Goal: Task Accomplishment & Management: Use online tool/utility

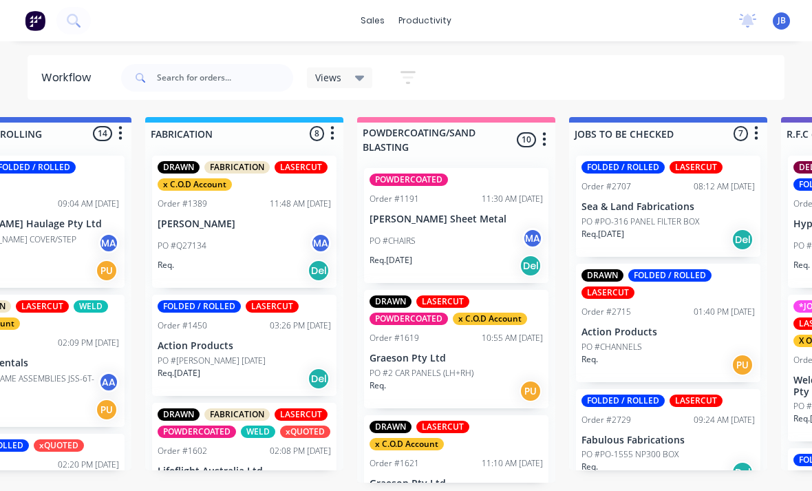
scroll to position [0, 1154]
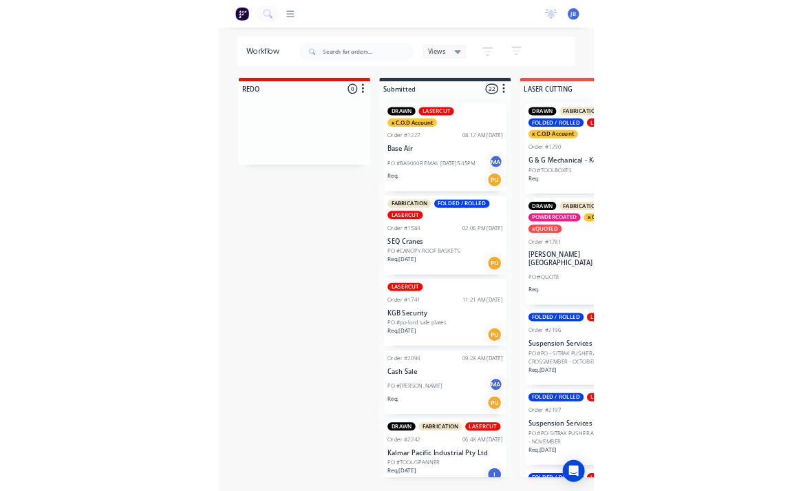
scroll to position [8, 1226]
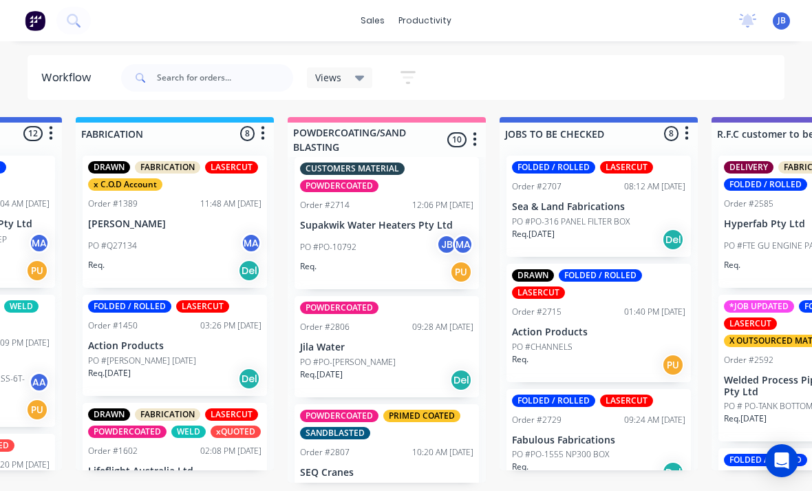
click at [326, 241] on p "PO #PO-10792" at bounding box center [328, 247] width 56 height 12
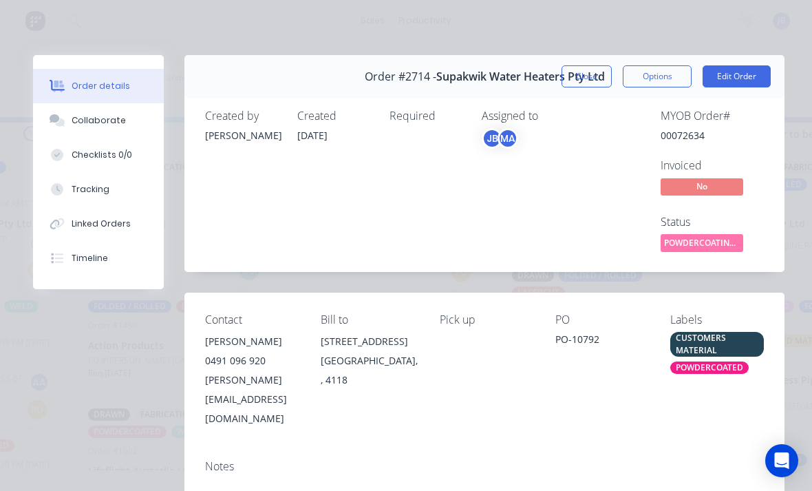
click at [76, 188] on div "Tracking" at bounding box center [91, 189] width 38 height 12
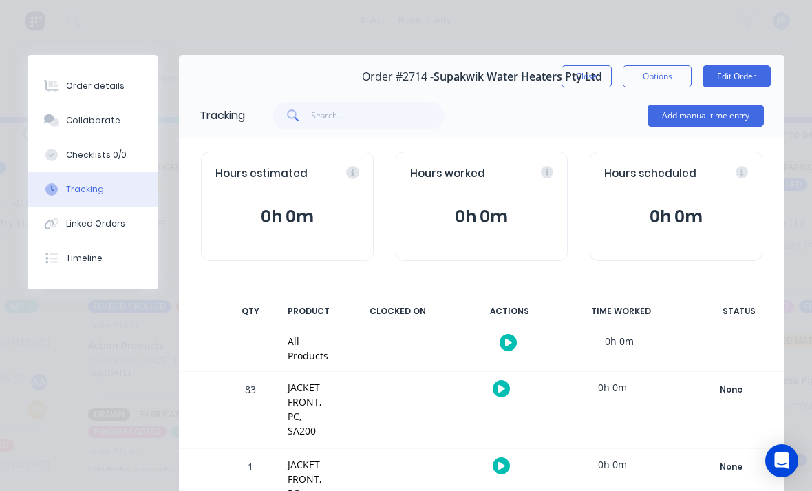
click at [77, 119] on div "Collaborate" at bounding box center [93, 120] width 54 height 12
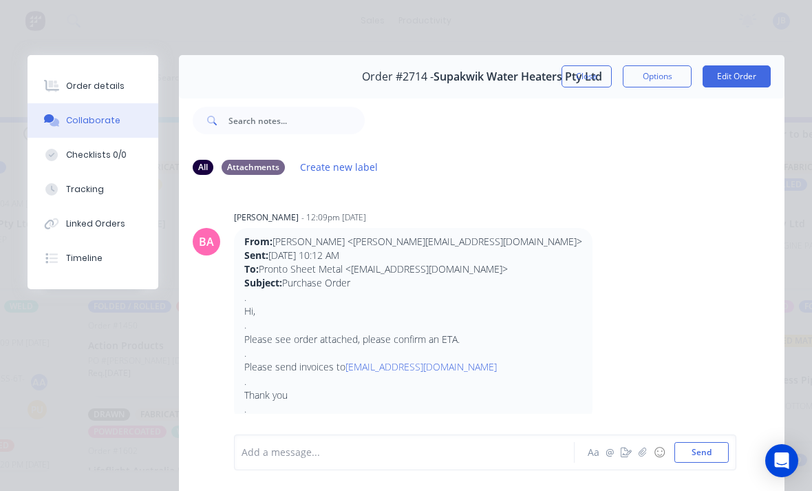
click at [79, 76] on button "Order details" at bounding box center [93, 86] width 131 height 34
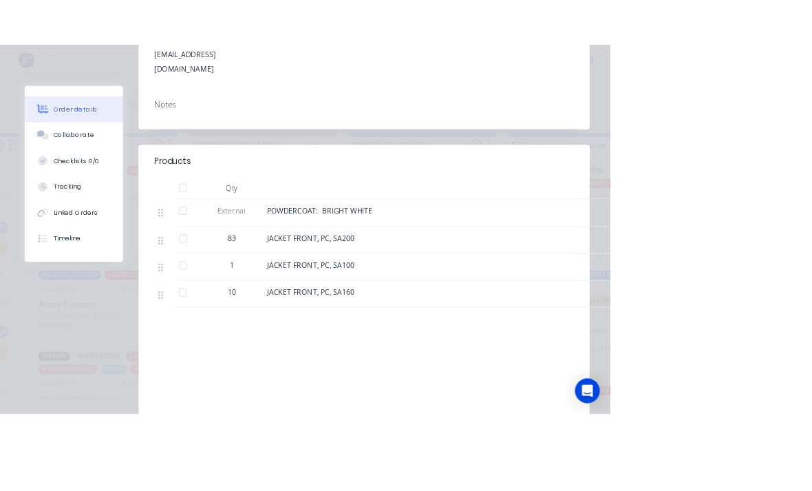
scroll to position [0, 1330]
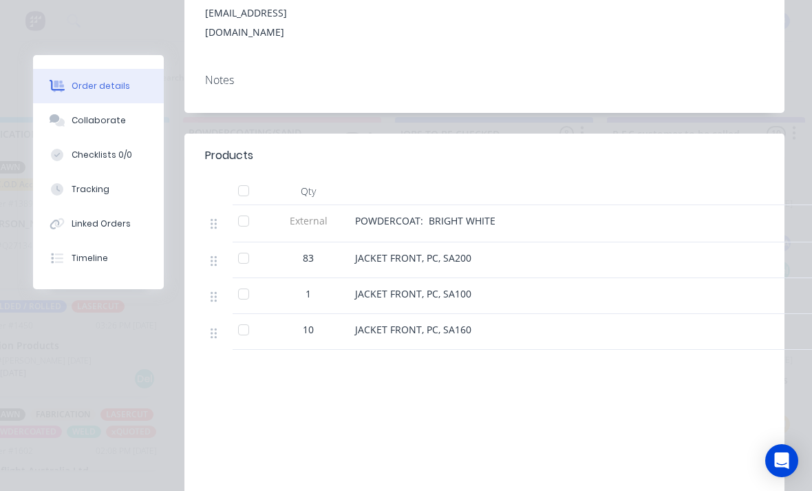
click at [72, 200] on button "Tracking" at bounding box center [98, 189] width 131 height 34
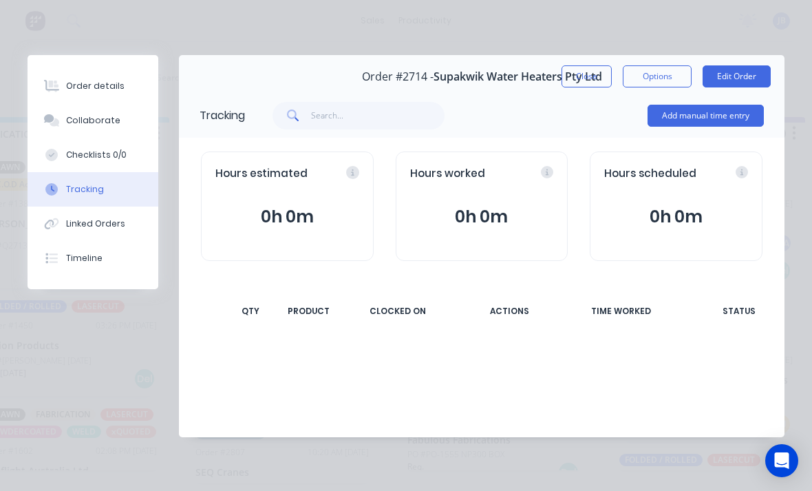
scroll to position [0, 0]
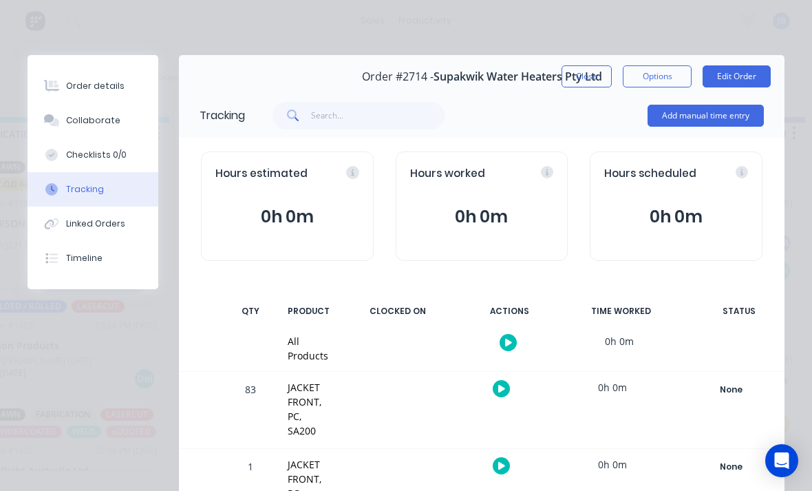
click at [704, 114] on button "Add manual time entry" at bounding box center [706, 116] width 116 height 22
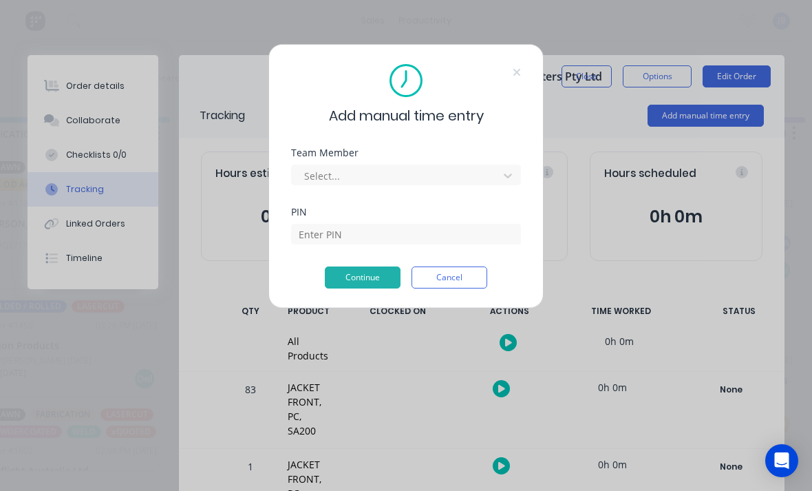
click at [418, 167] on div at bounding box center [397, 175] width 189 height 17
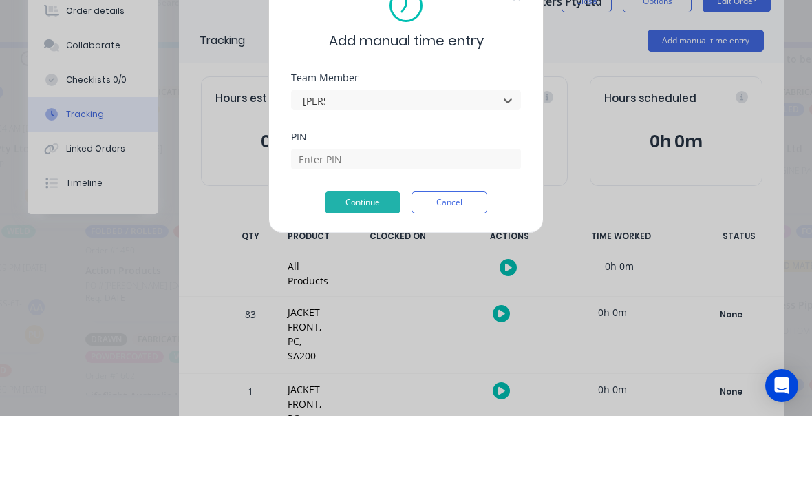
type input "josh"
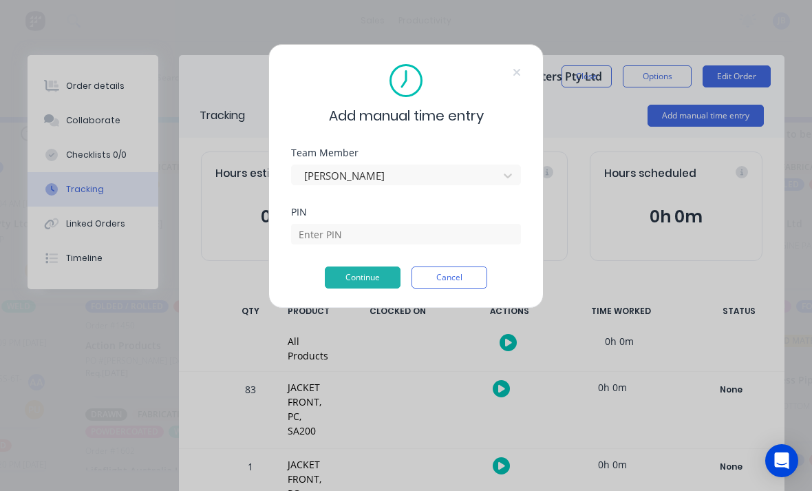
click at [487, 219] on div "PIN" at bounding box center [406, 225] width 230 height 37
click at [492, 235] on input at bounding box center [406, 234] width 230 height 21
click at [426, 214] on div "PIN" at bounding box center [406, 212] width 230 height 10
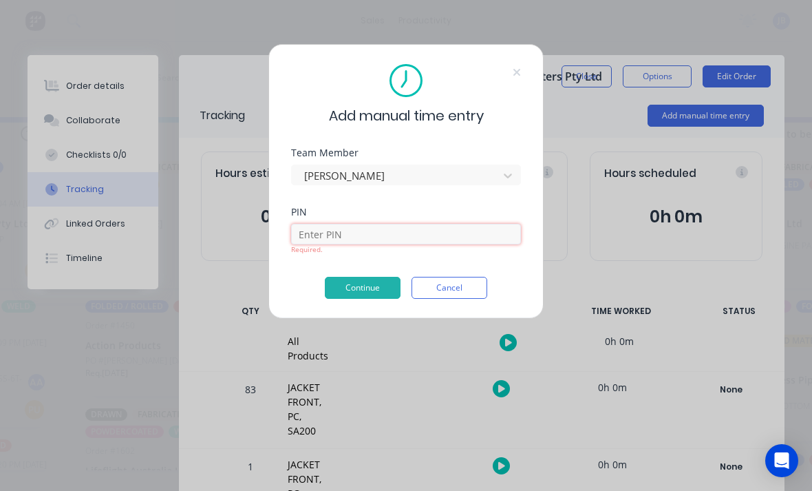
click at [445, 242] on input at bounding box center [406, 234] width 230 height 21
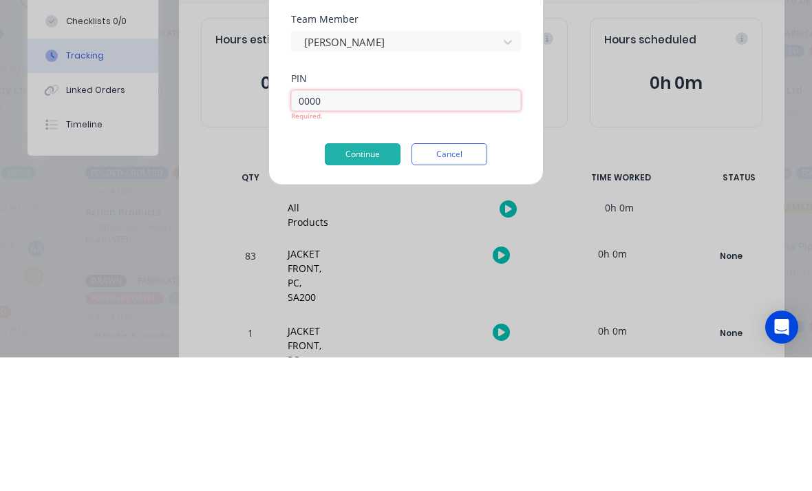
type input "0000"
click at [343, 163] on div "Add manual time entry Team Member Josh Bailey PIN 0000 Required. Continue Cancel" at bounding box center [405, 181] width 275 height 275
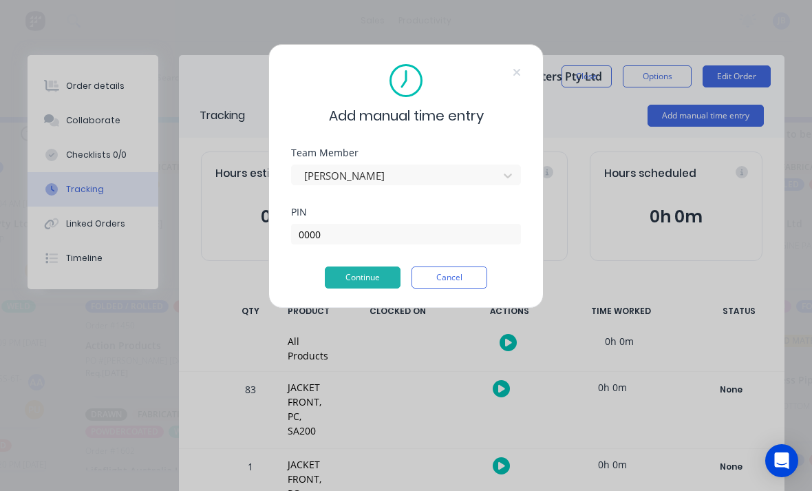
click at [361, 281] on button "Continue" at bounding box center [363, 277] width 76 height 22
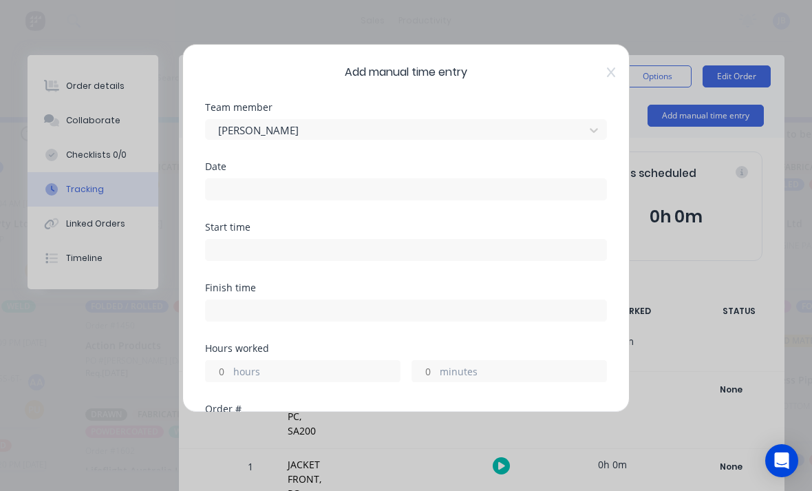
click at [237, 180] on input at bounding box center [406, 189] width 401 height 21
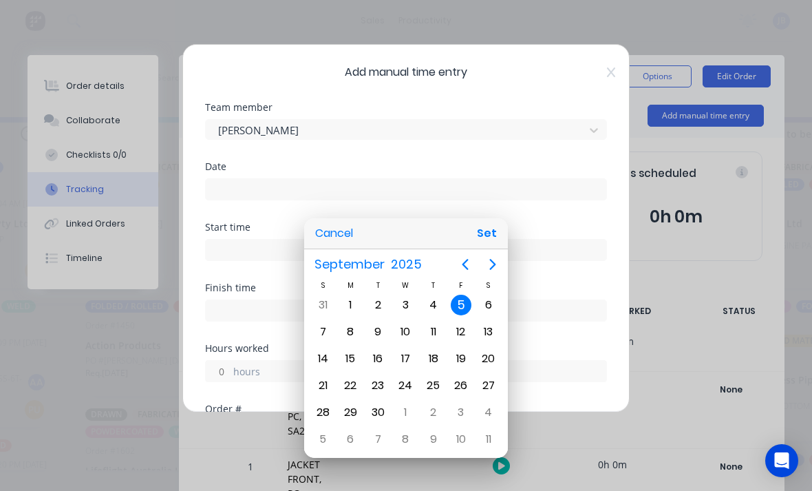
click at [404, 313] on div "3" at bounding box center [405, 305] width 21 height 21
click at [483, 238] on button "Set" at bounding box center [486, 233] width 31 height 25
type input "03/09/2025"
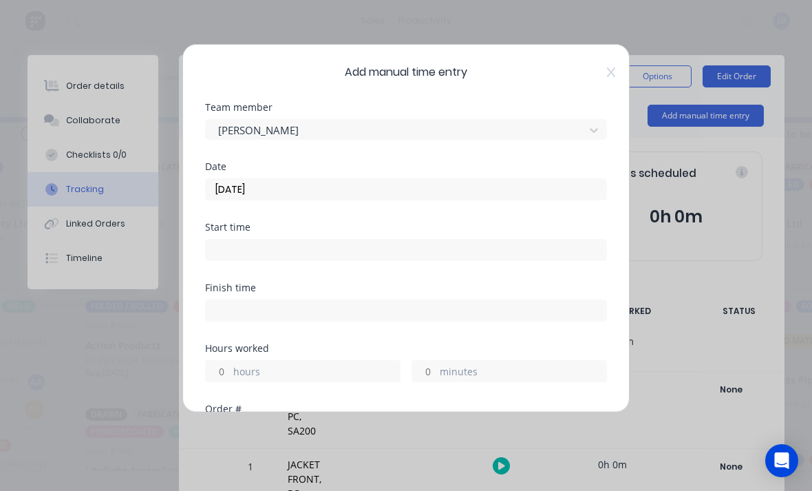
click at [216, 368] on input "hours" at bounding box center [218, 371] width 24 height 21
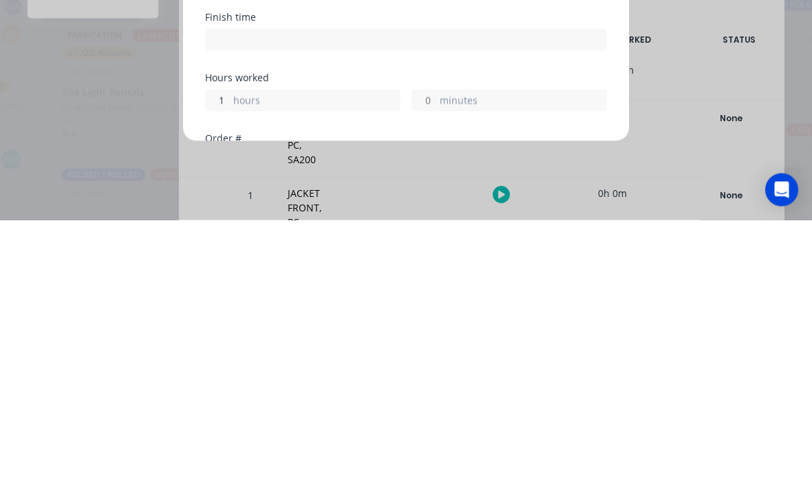
scroll to position [36, 1041]
type input "1"
click at [442, 364] on label "minutes" at bounding box center [523, 372] width 167 height 17
click at [436, 361] on input "minutes" at bounding box center [424, 371] width 24 height 21
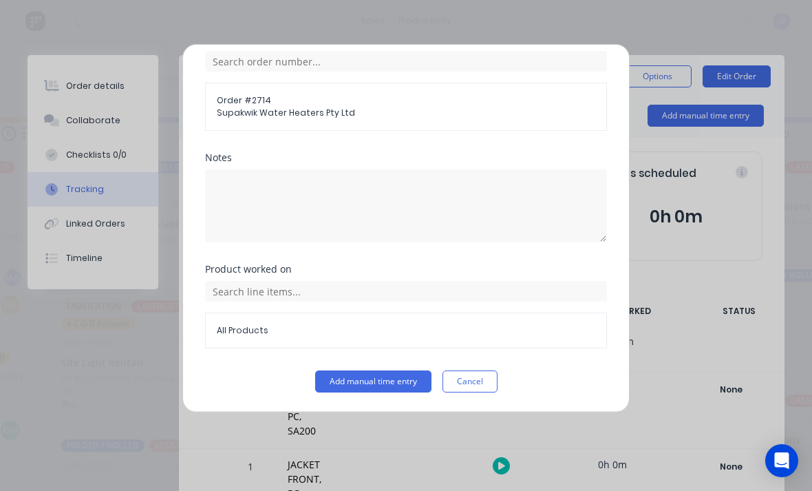
scroll to position [370, 0]
type input "30"
click at [341, 381] on button "Add manual time entry" at bounding box center [373, 381] width 116 height 22
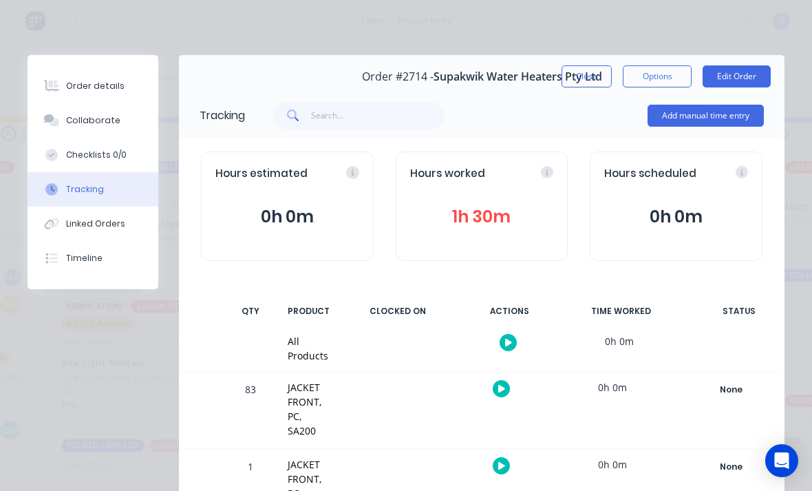
click at [577, 81] on button "Close" at bounding box center [587, 76] width 50 height 22
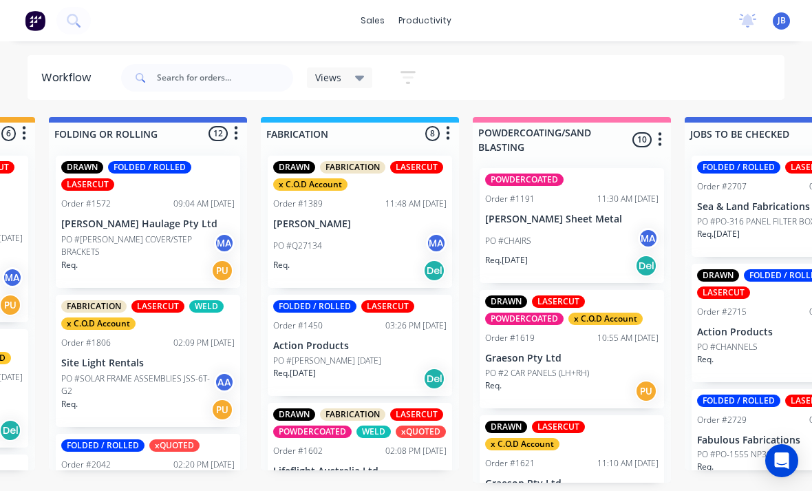
scroll to position [0, 0]
